Goal: Communication & Community: Share content

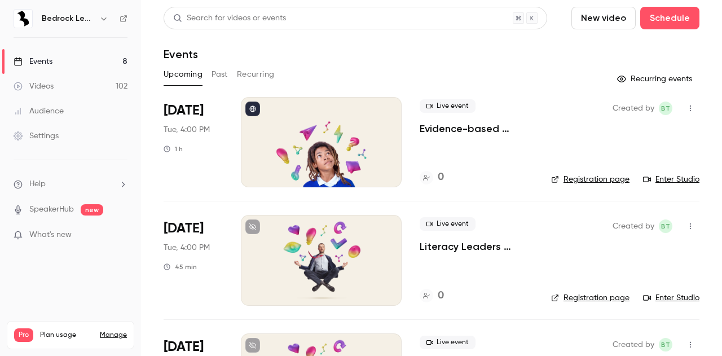
click at [360, 144] on div at bounding box center [321, 142] width 161 height 90
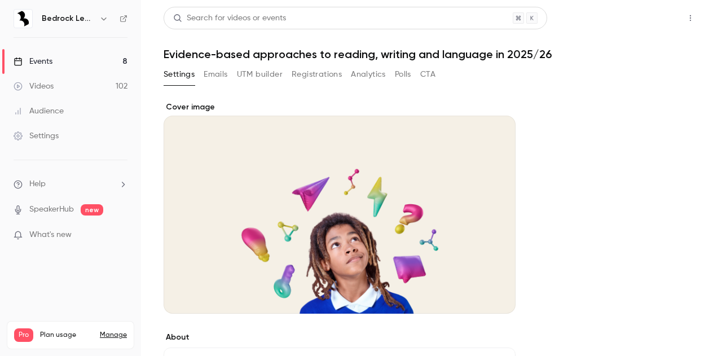
click at [644, 14] on button "Share" at bounding box center [650, 18] width 45 height 23
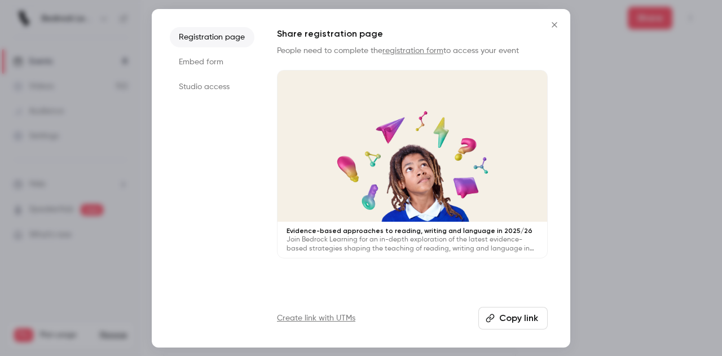
click at [658, 100] on div at bounding box center [361, 178] width 722 height 356
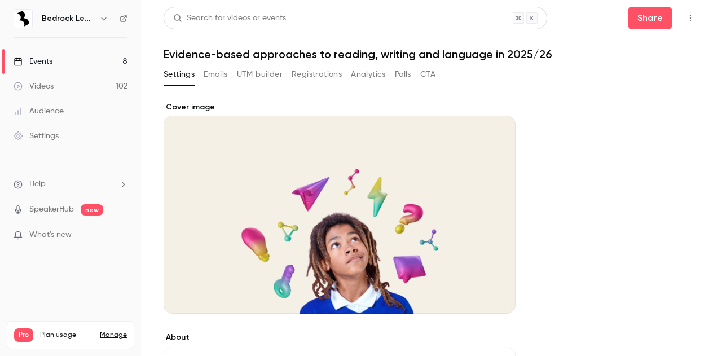
click at [686, 15] on icon "button" at bounding box center [690, 18] width 9 height 8
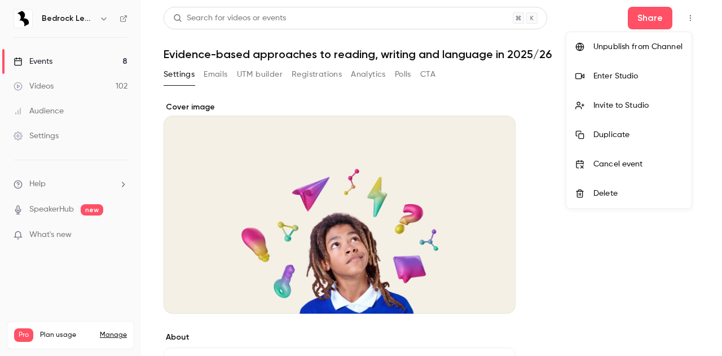
click at [549, 153] on div at bounding box center [361, 178] width 722 height 356
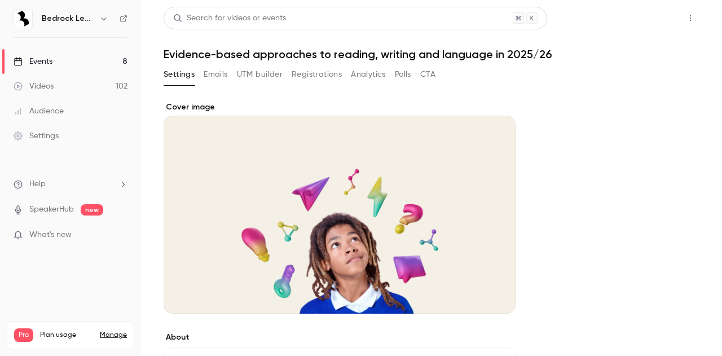
click at [657, 22] on button "Share" at bounding box center [650, 18] width 45 height 23
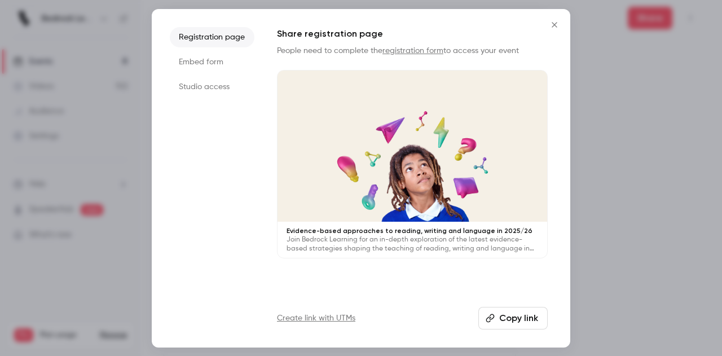
click at [504, 321] on button "Copy link" at bounding box center [512, 318] width 69 height 23
click at [551, 23] on icon "Close" at bounding box center [555, 24] width 14 height 9
